Goal: Check status: Check status

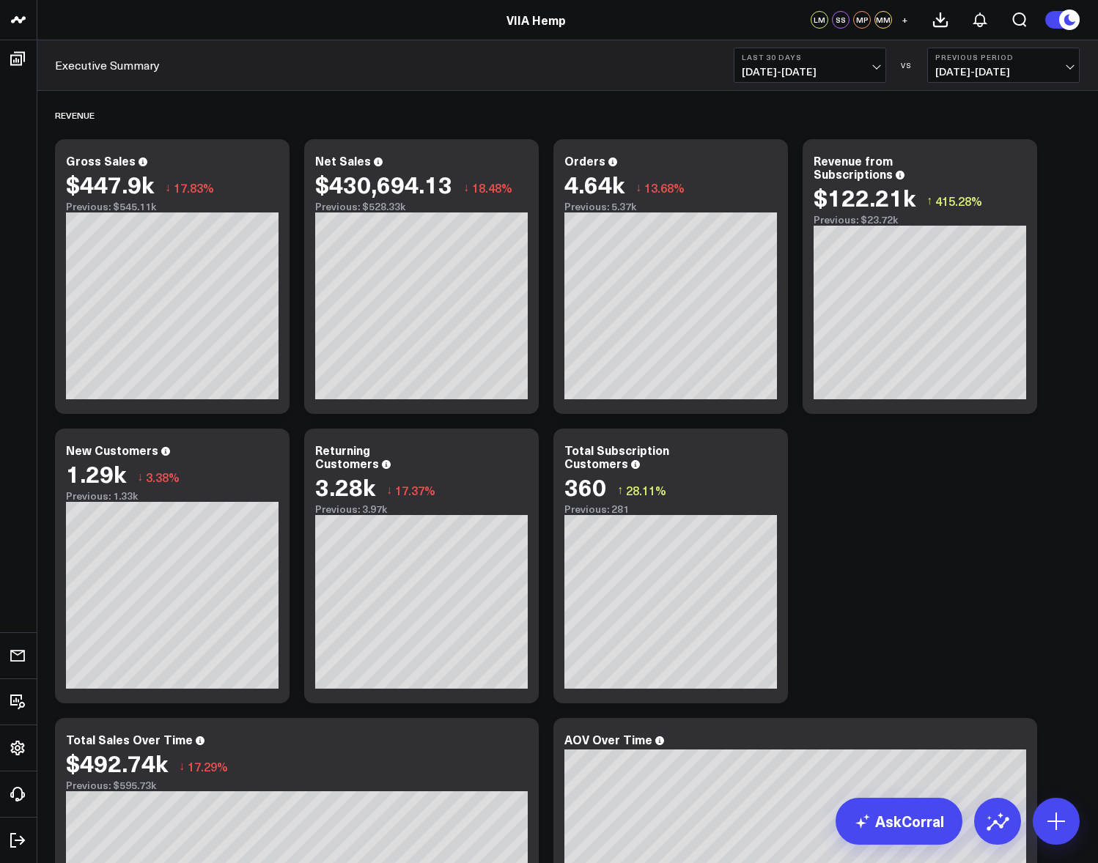
click at [859, 66] on span "[DATE] - [DATE]" at bounding box center [809, 72] width 136 height 12
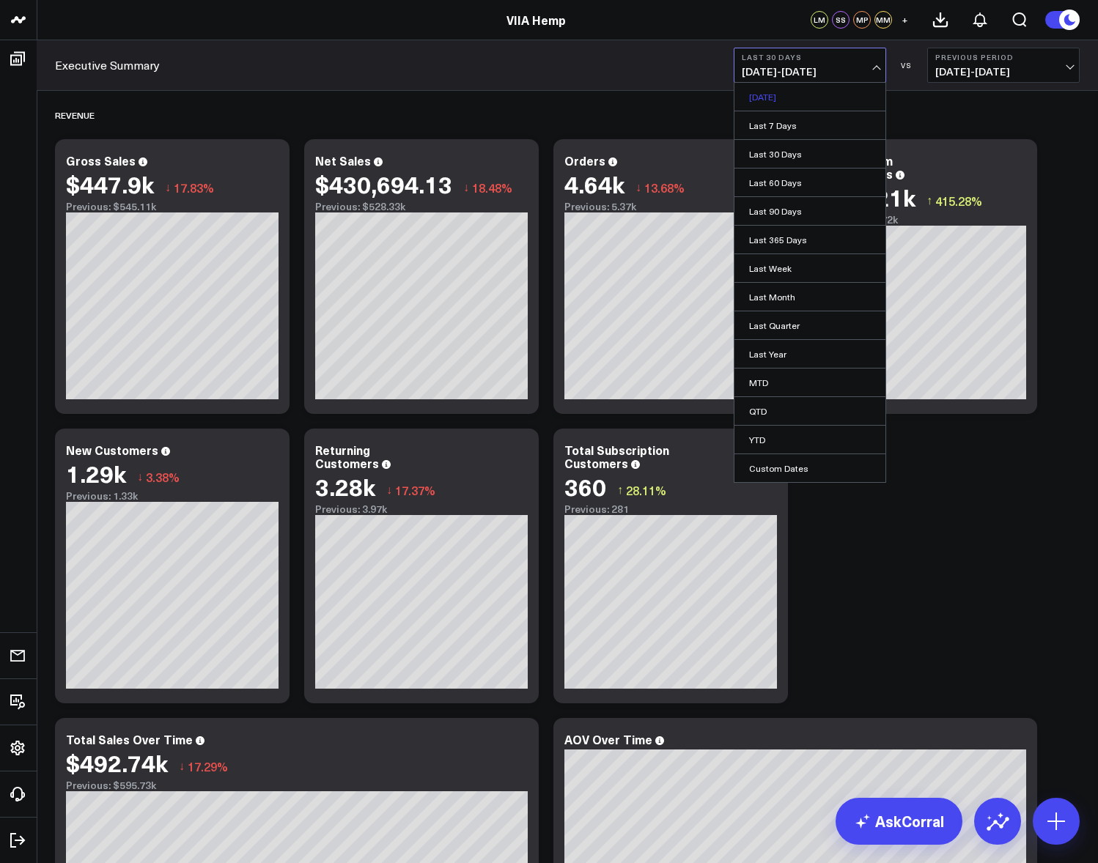
click at [796, 100] on link "[DATE]" at bounding box center [809, 97] width 151 height 28
click at [796, 100] on div "Revenue" at bounding box center [567, 115] width 1024 height 34
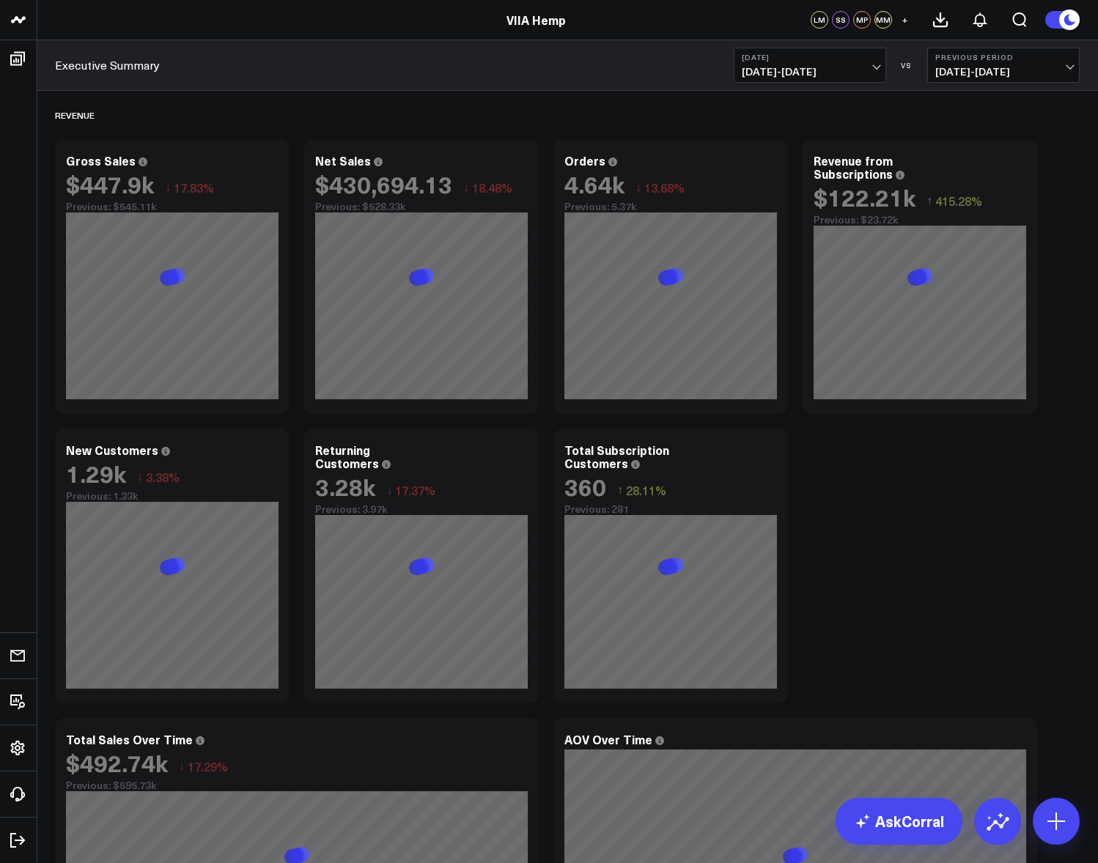
click at [796, 100] on div "Revenue" at bounding box center [567, 115] width 1024 height 34
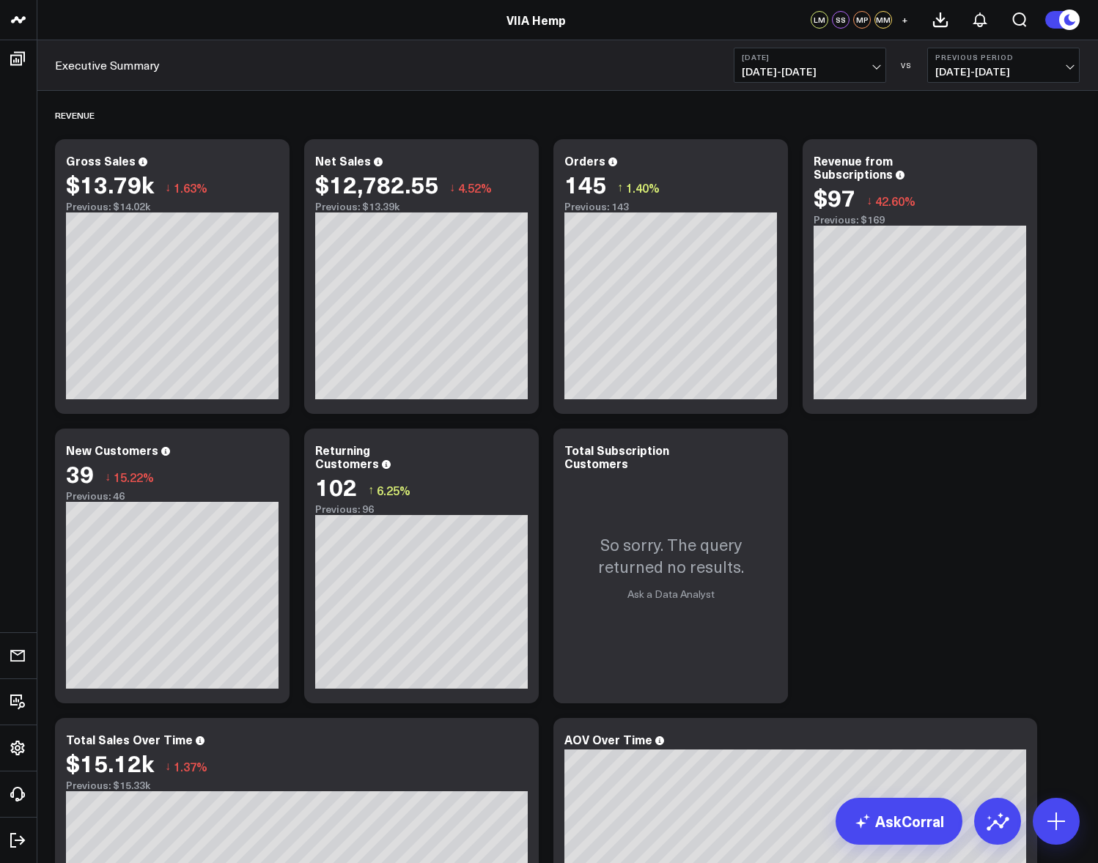
click at [836, 71] on span "[DATE] - [DATE]" at bounding box center [809, 72] width 136 height 12
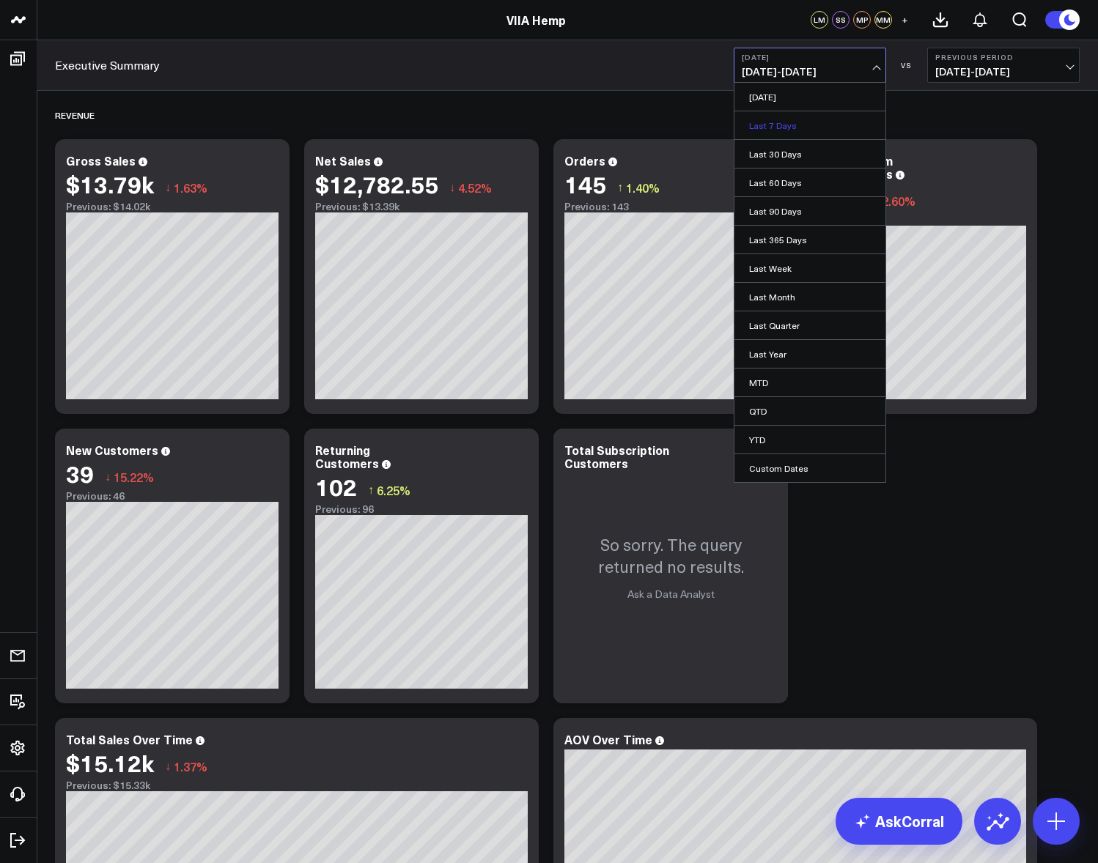
click at [766, 131] on link "Last 7 Days" at bounding box center [809, 125] width 151 height 28
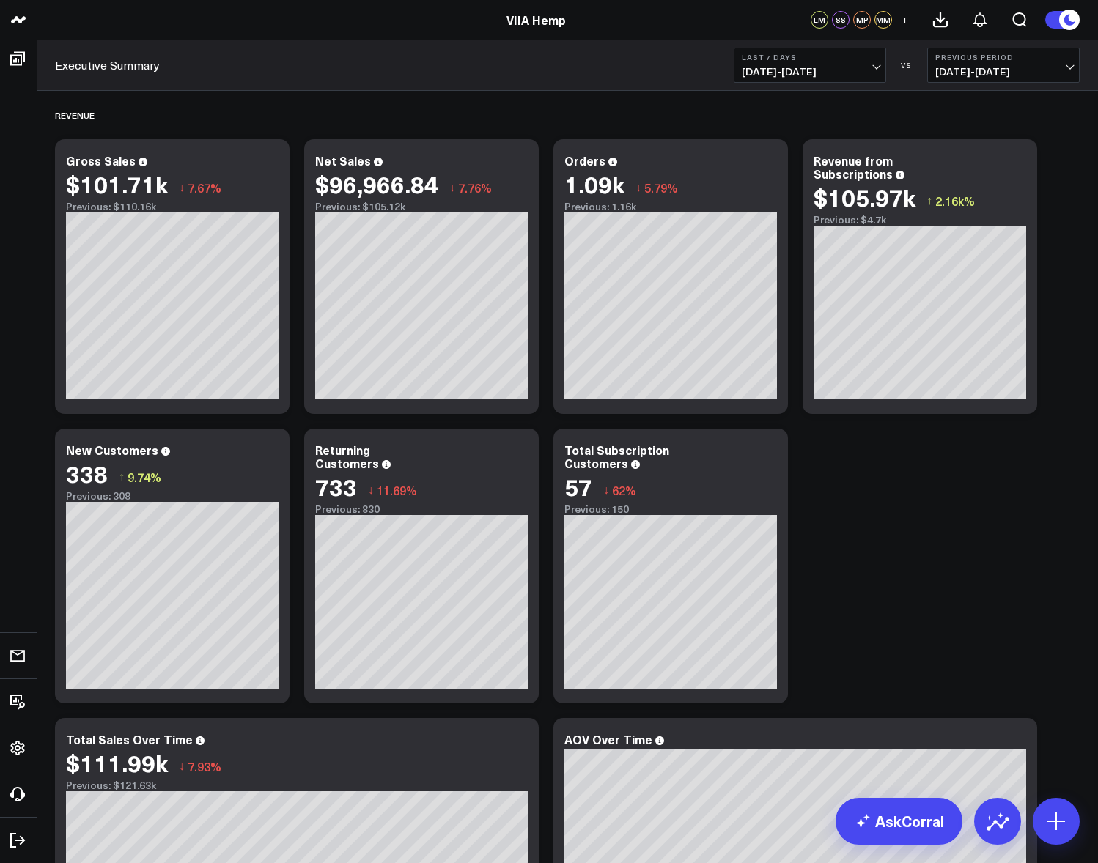
click at [566, 9] on header "VIIA Hemp VIIA Hemp LM SS MP MM +" at bounding box center [549, 20] width 1098 height 40
click at [548, 19] on link "VIIA Hemp" at bounding box center [535, 20] width 59 height 16
